Goal: Information Seeking & Learning: Check status

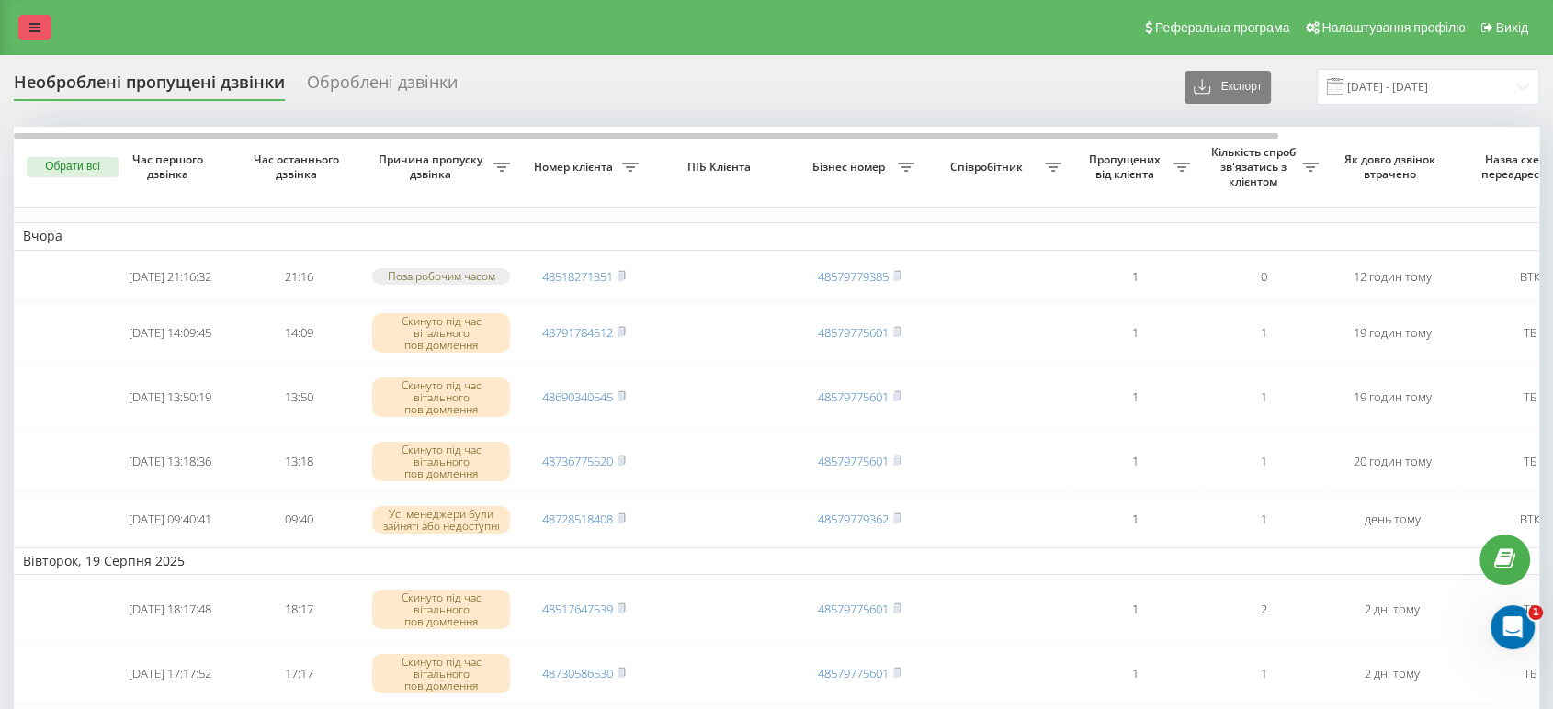
click at [35, 17] on link at bounding box center [34, 28] width 33 height 26
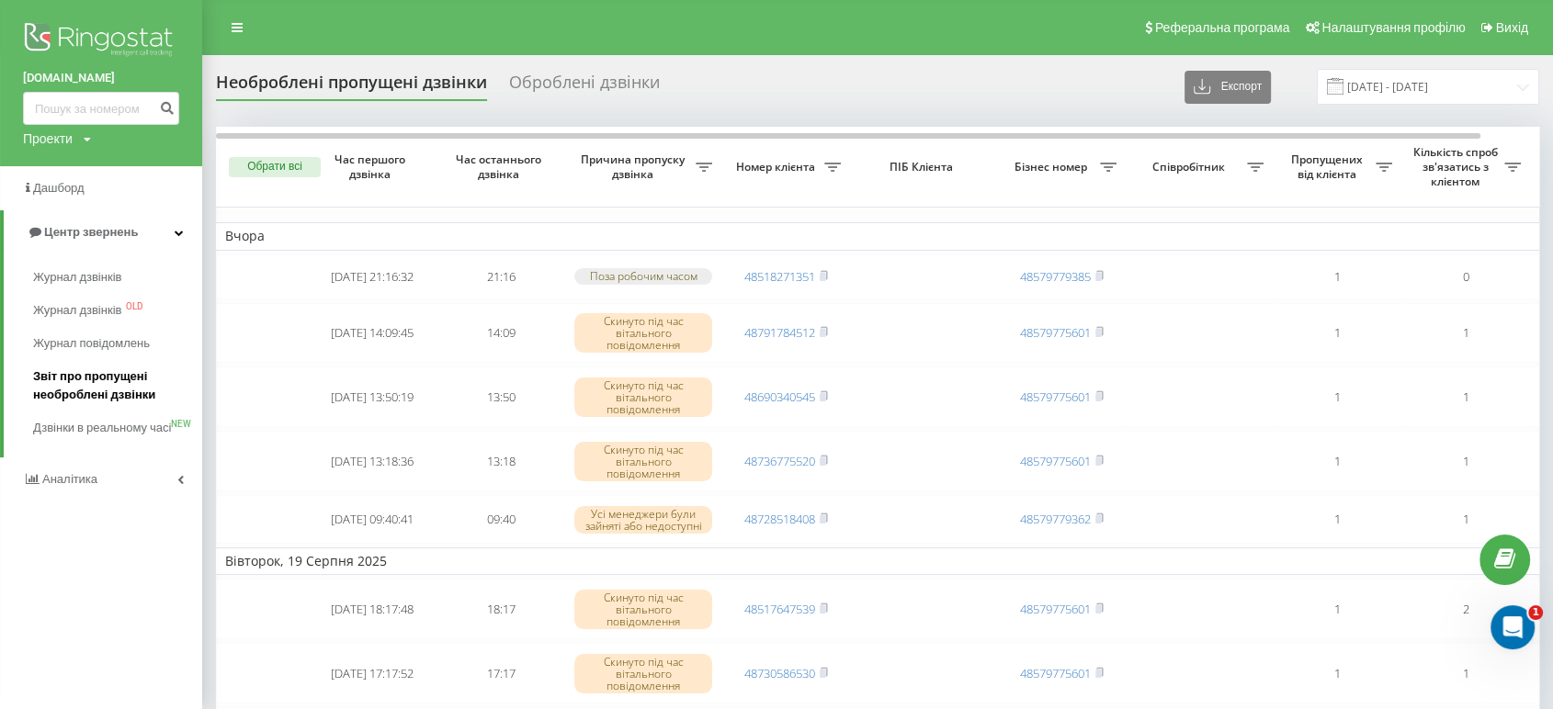
click at [105, 399] on span "Звіт про пропущені необроблені дзвінки" at bounding box center [113, 386] width 160 height 37
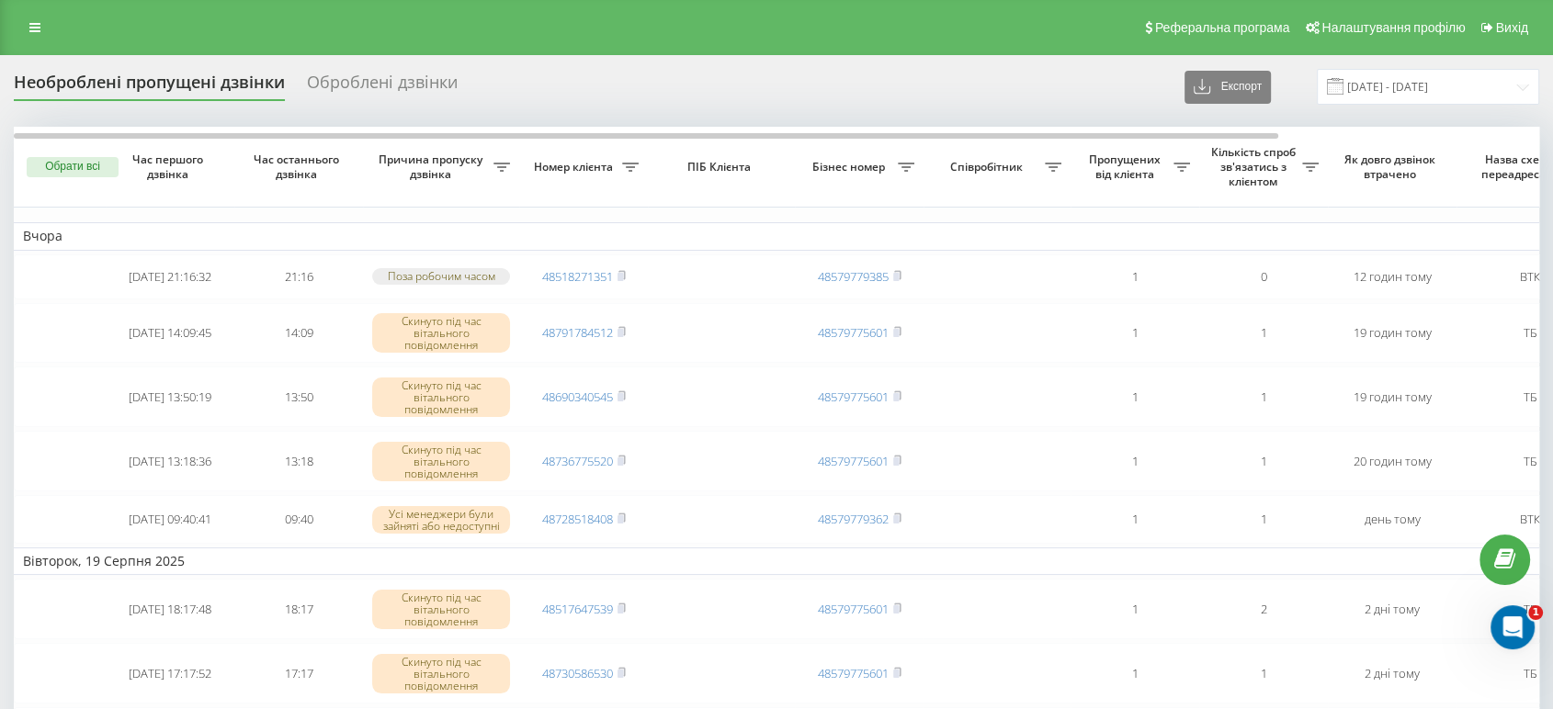
click at [445, 14] on div "Реферальна програма Налаштування профілю Вихід" at bounding box center [776, 27] width 1553 height 55
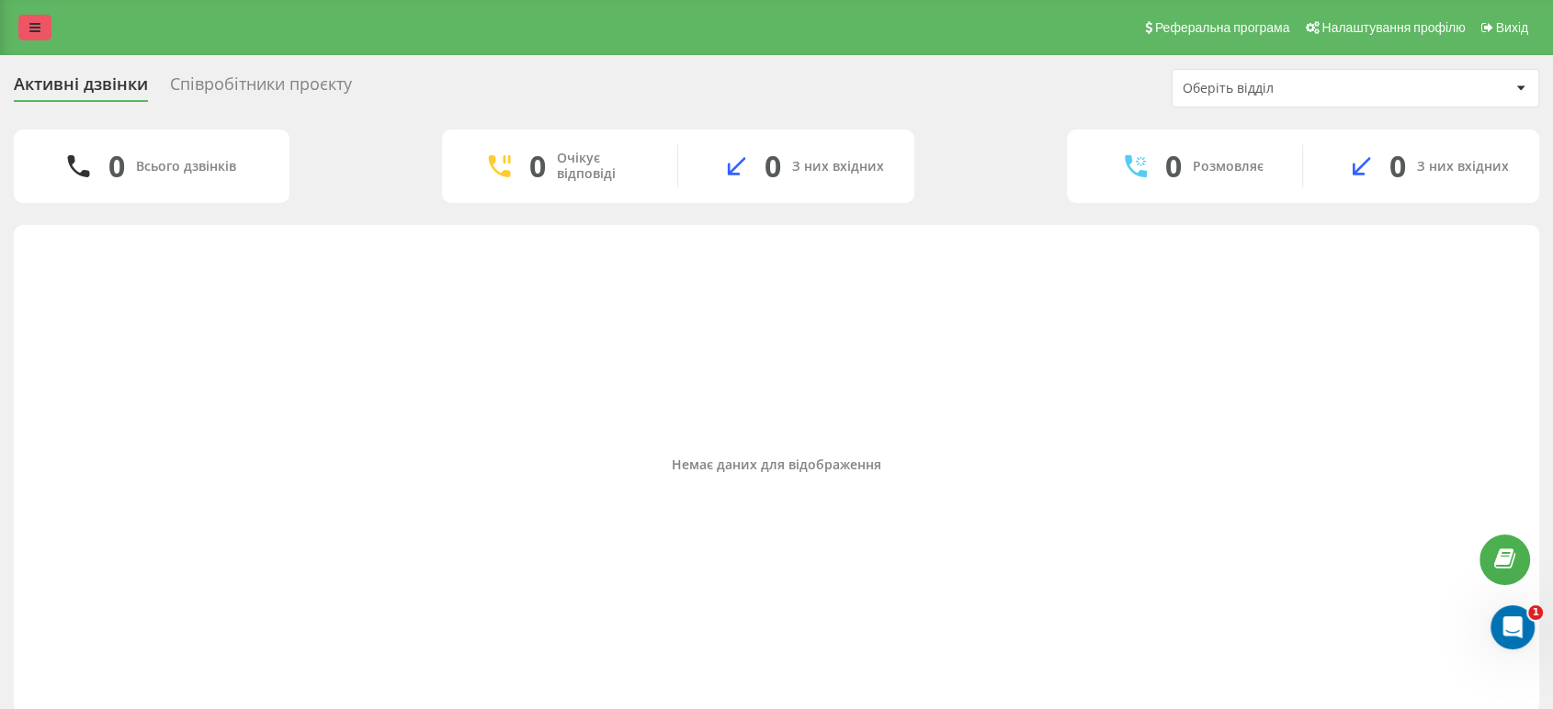
click at [26, 28] on link at bounding box center [34, 28] width 33 height 26
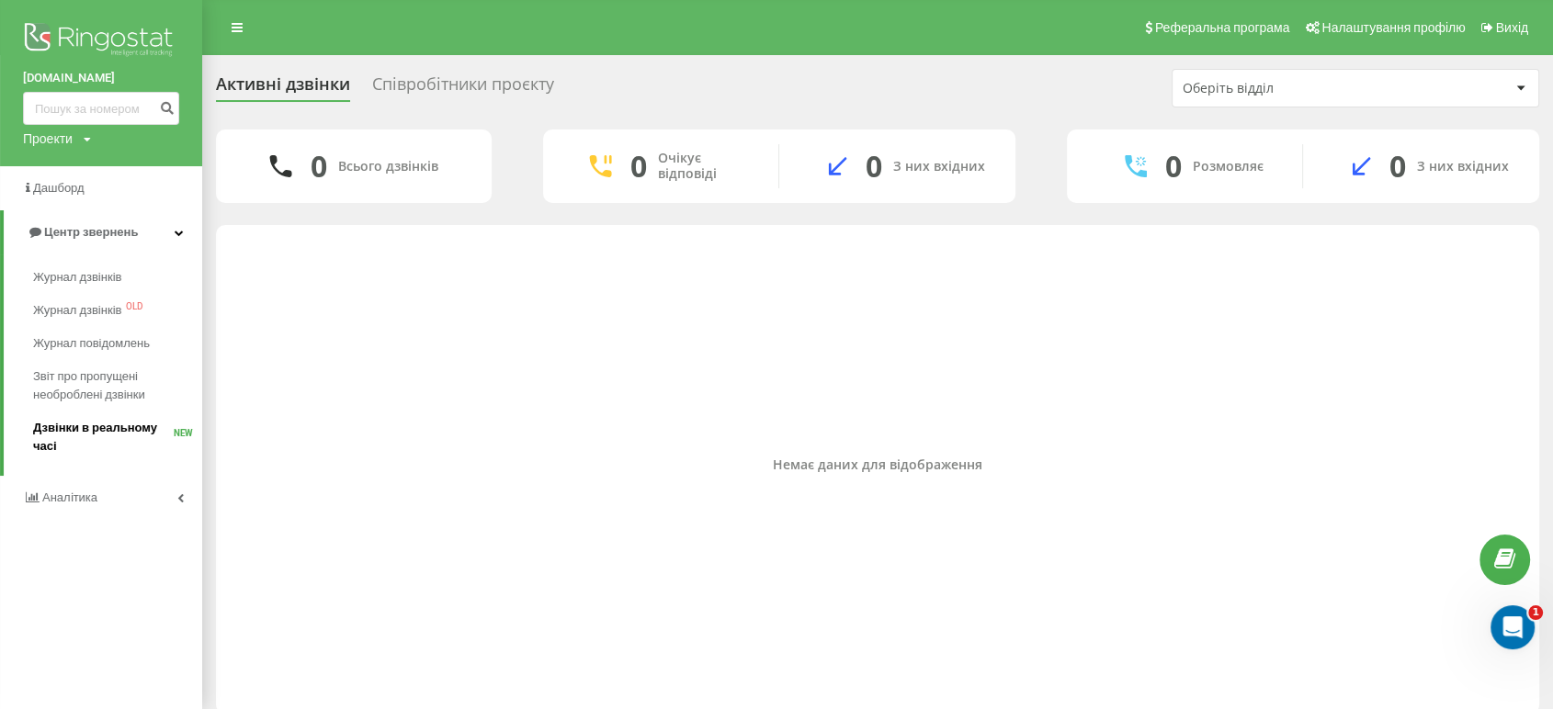
click at [110, 424] on span "Дзвінки в реальному часі" at bounding box center [103, 437] width 141 height 37
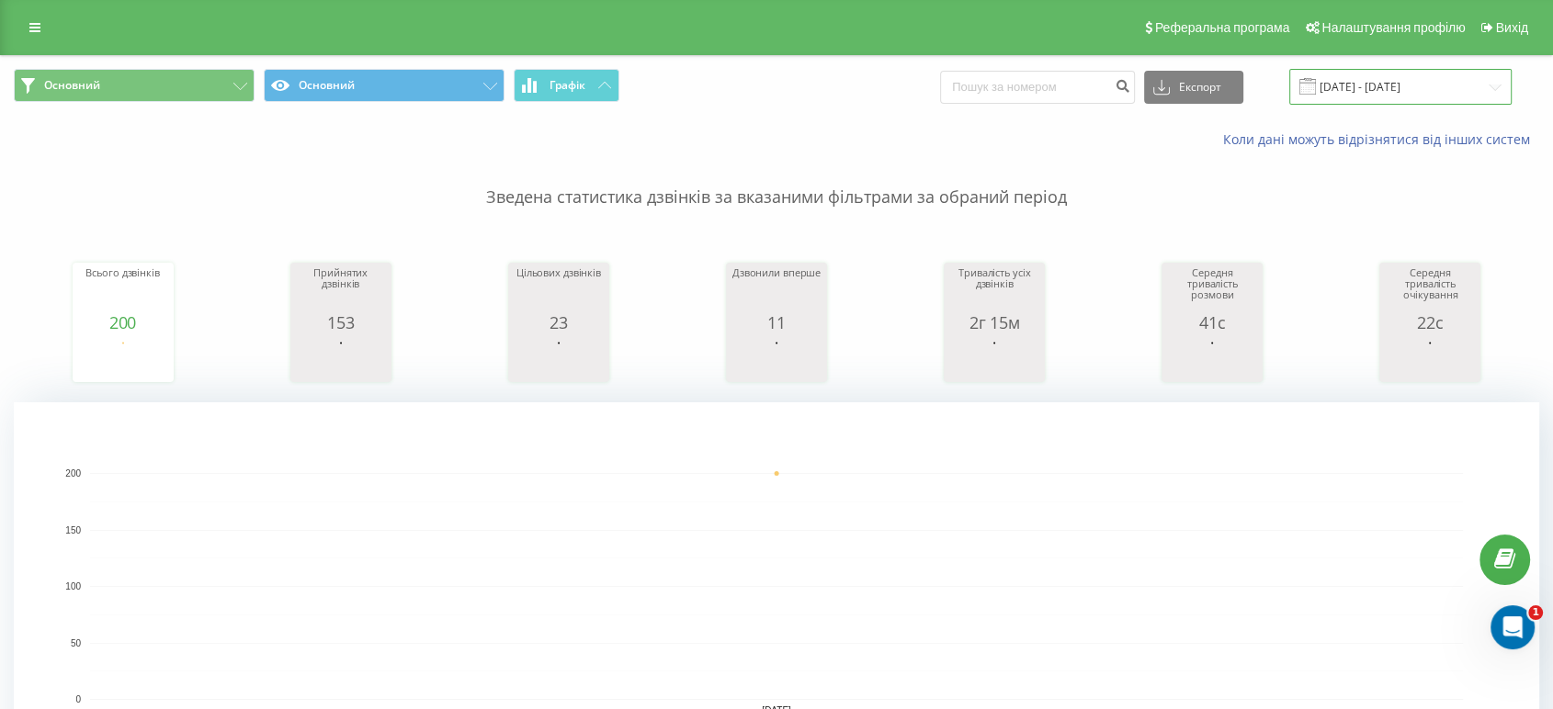
click at [1371, 93] on input "20.08.2025 - 20.08.2025" at bounding box center [1400, 87] width 222 height 36
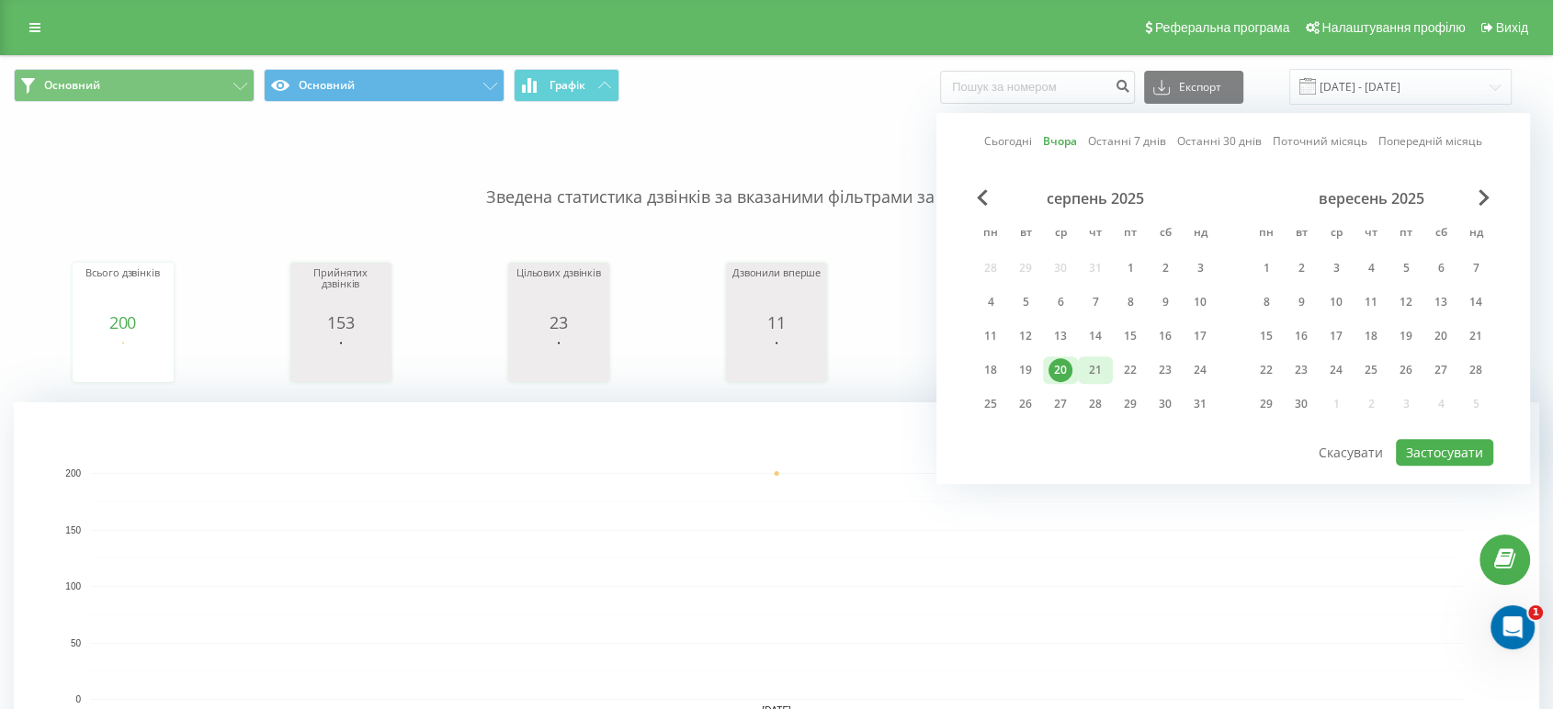
click at [1086, 368] on div "21" at bounding box center [1095, 370] width 24 height 24
click at [1095, 372] on div "21" at bounding box center [1095, 370] width 24 height 24
click at [1444, 444] on button "Застосувати" at bounding box center [1444, 452] width 97 height 27
type input "21.08.2025 - 21.08.2025"
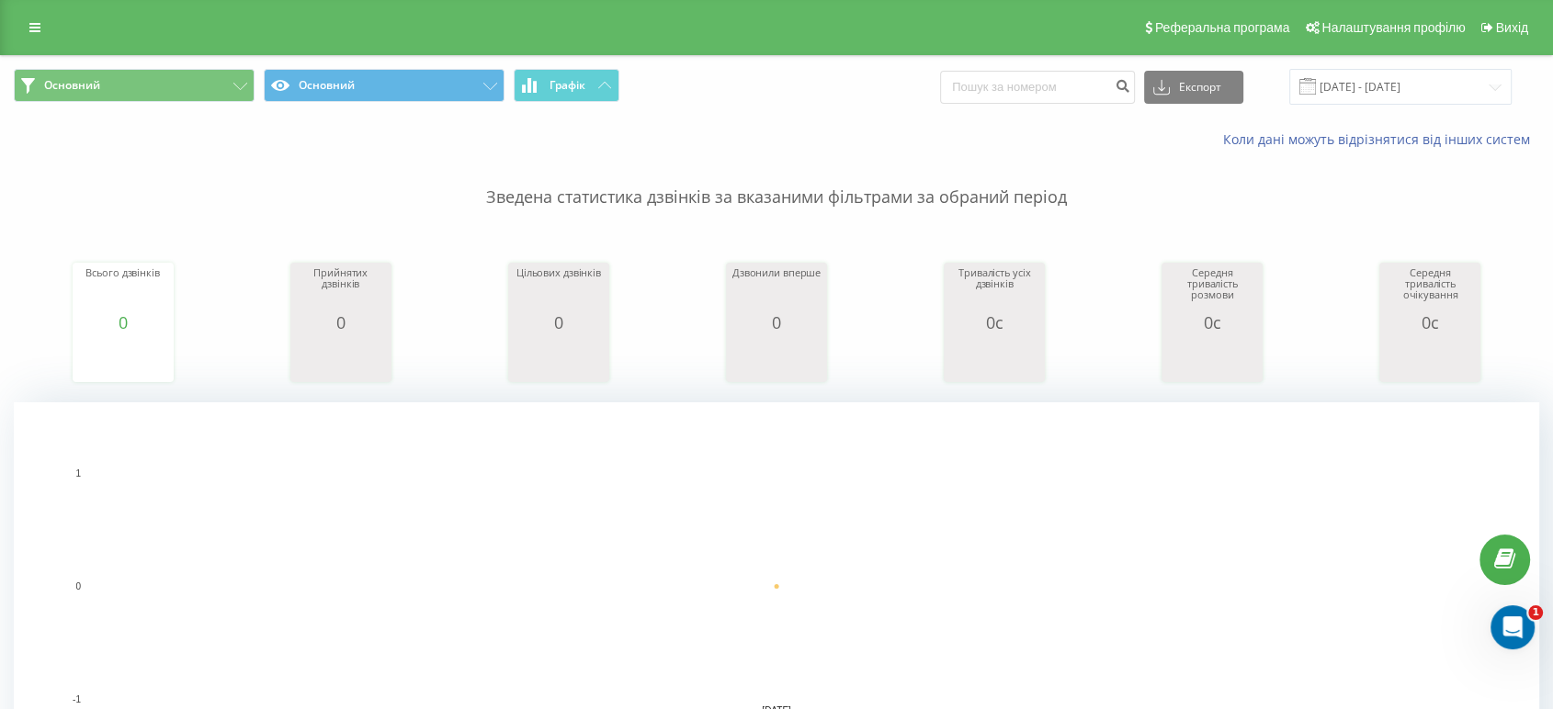
click at [613, 9] on div "Реферальна програма Налаштування профілю Вихід" at bounding box center [776, 27] width 1553 height 55
